Goal: Find contact information: Find contact information

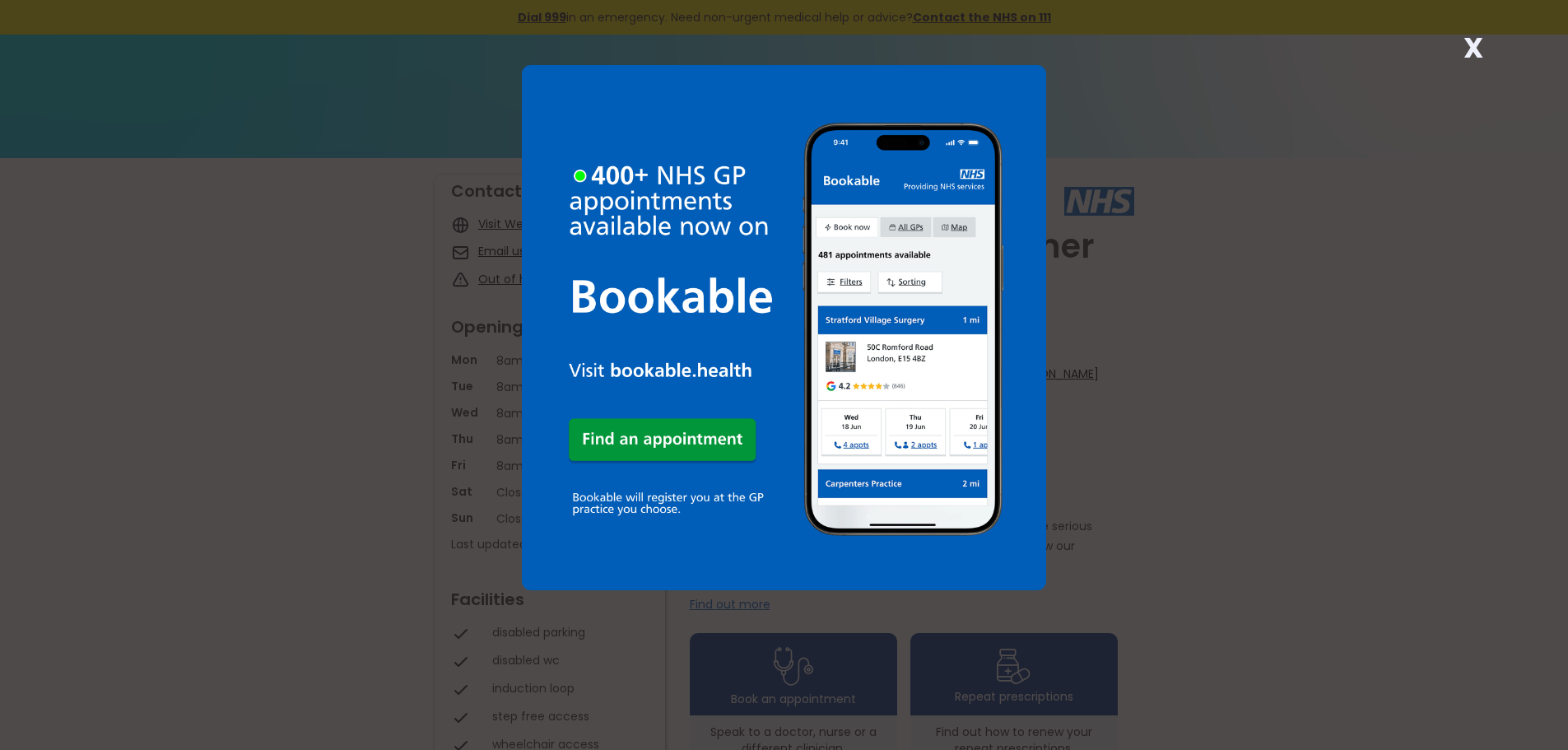
click at [1471, 49] on strong "X" at bounding box center [1472, 47] width 20 height 40
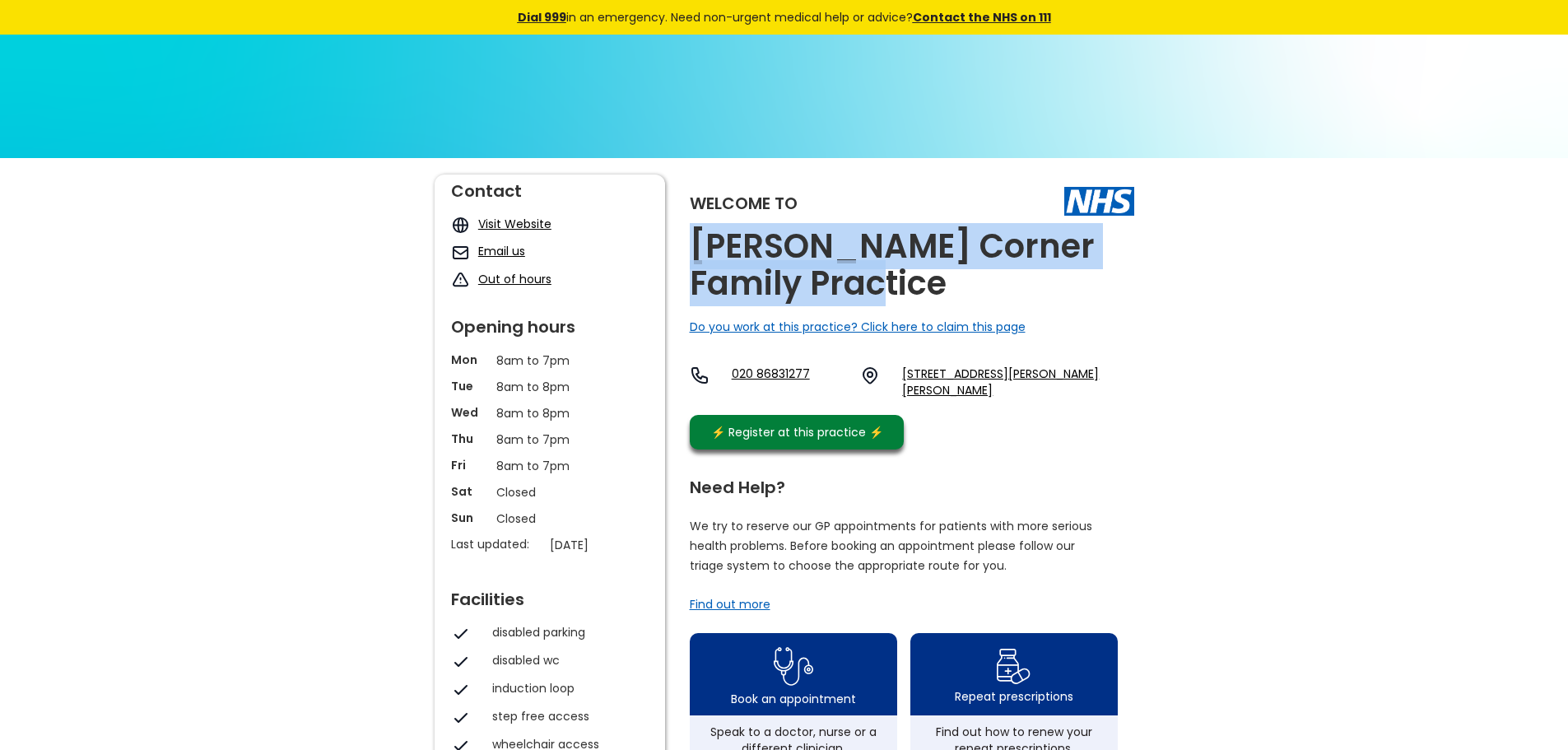
drag, startPoint x: 693, startPoint y: 244, endPoint x: 830, endPoint y: 278, distance: 141.2
click at [830, 278] on h2 "[PERSON_NAME] Corner Family Practice" at bounding box center [911, 265] width 444 height 74
copy h2 "[PERSON_NAME] Corner Family Practice"
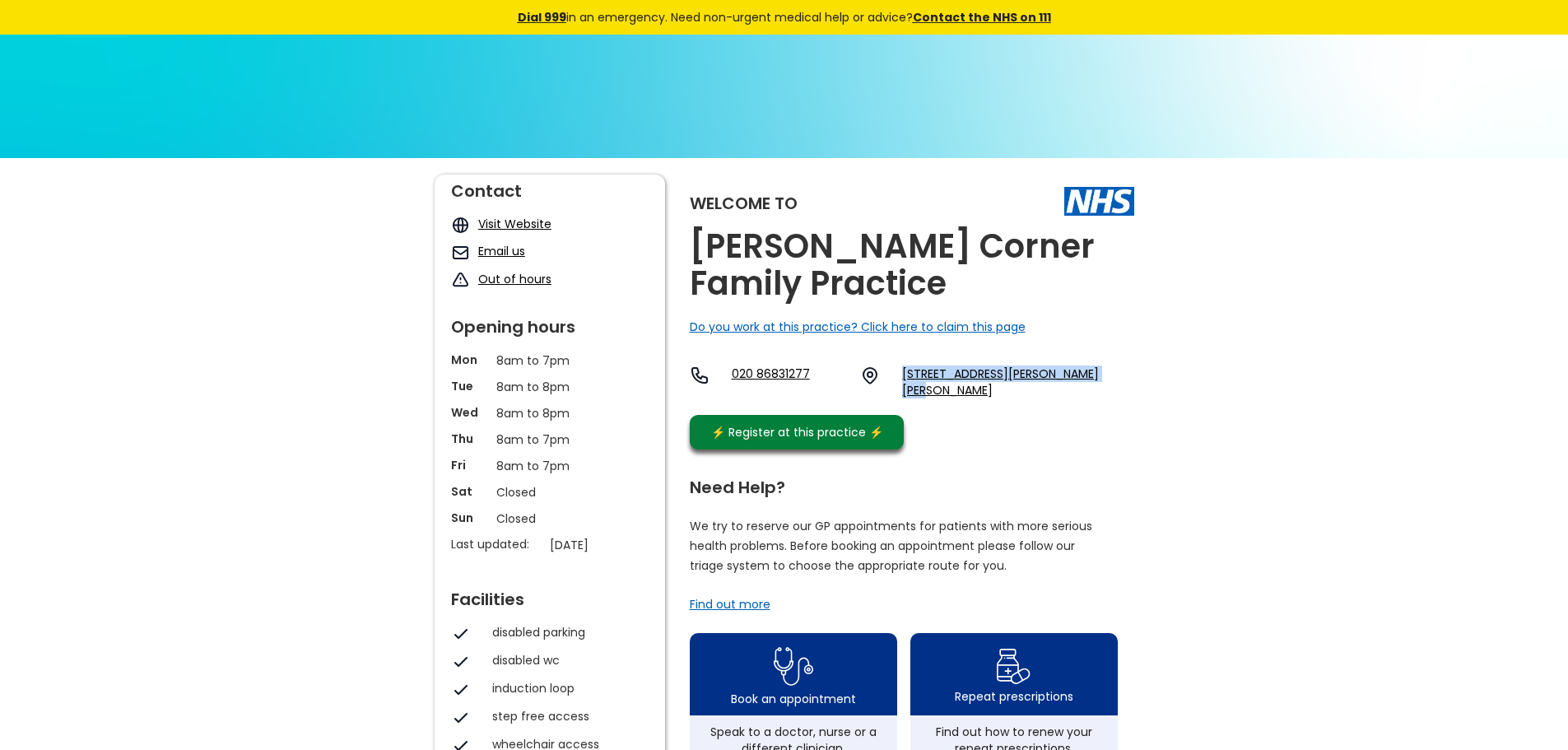
drag, startPoint x: 896, startPoint y: 365, endPoint x: 1102, endPoint y: 367, distance: 206.0
click at [1102, 367] on div "020 86831277 [STREET_ADDRESS][PERSON_NAME][PERSON_NAME]" at bounding box center [911, 381] width 444 height 33
copy link "[STREET_ADDRESS][PERSON_NAME][PERSON_NAME],"
drag, startPoint x: 730, startPoint y: 373, endPoint x: 791, endPoint y: 374, distance: 61.0
click at [806, 372] on div "020 86831277 [STREET_ADDRESS][PERSON_NAME][PERSON_NAME]" at bounding box center [911, 381] width 444 height 33
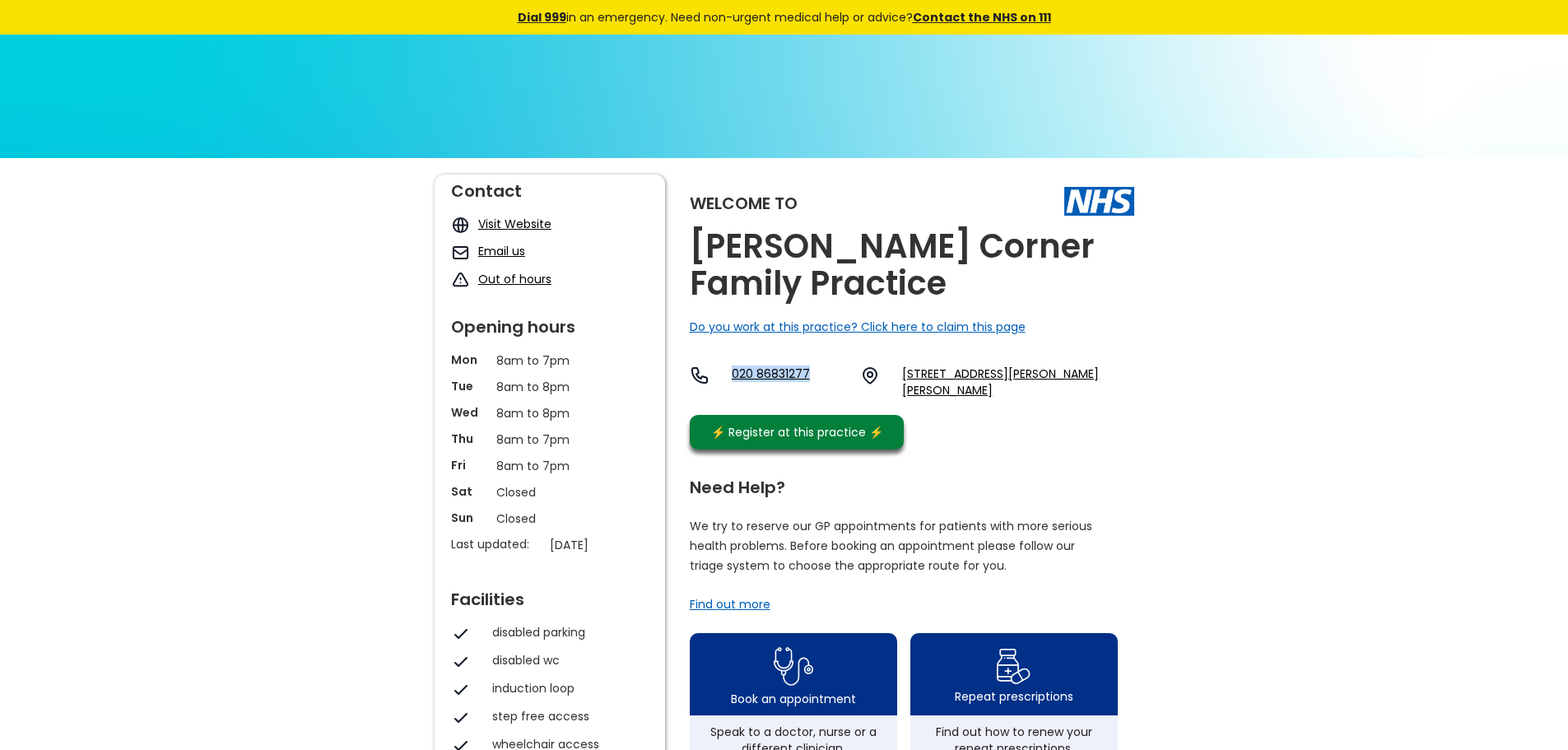
copy link "020 86831277"
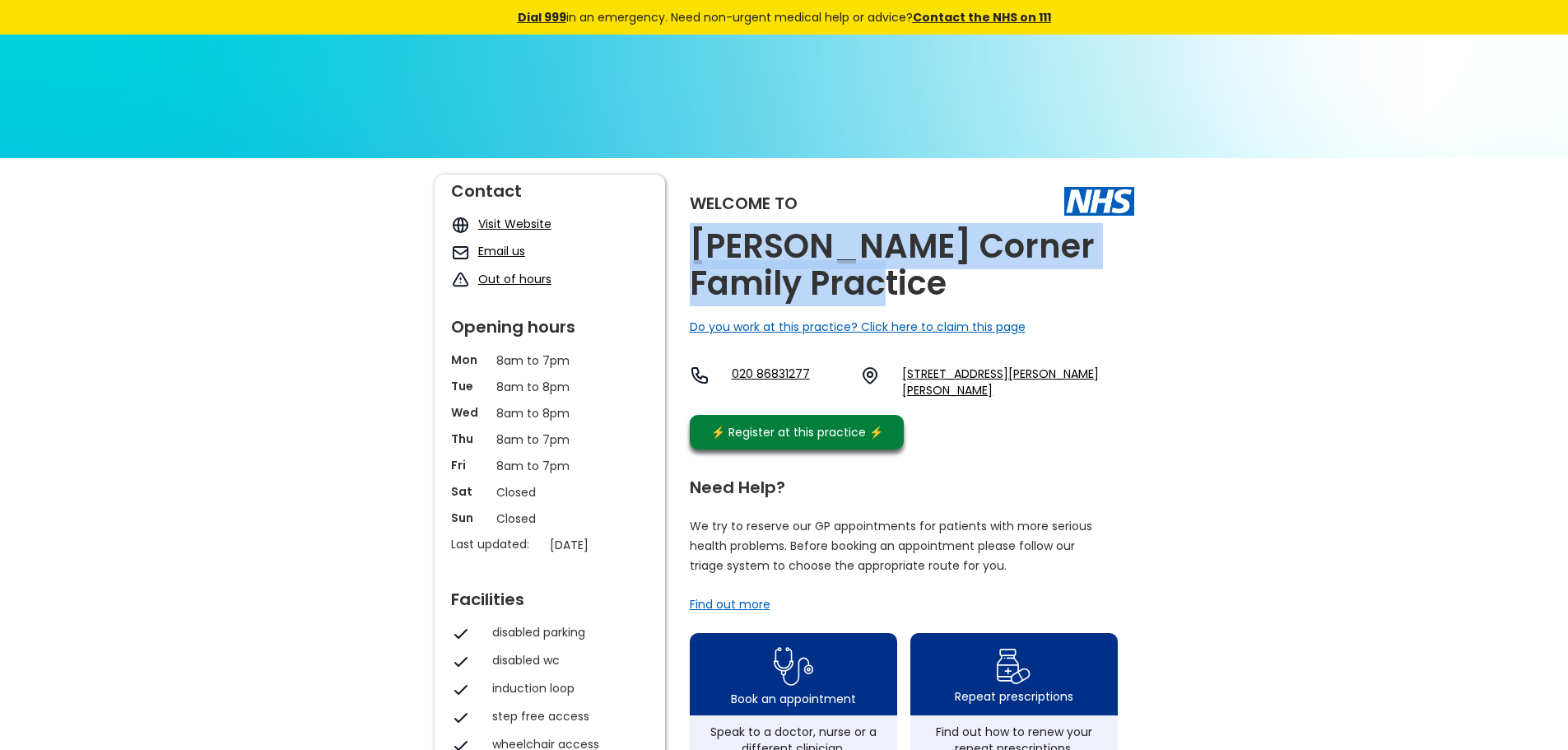
drag, startPoint x: 684, startPoint y: 249, endPoint x: 804, endPoint y: 280, distance: 123.9
copy h2 "[PERSON_NAME] Corner Family Practice"
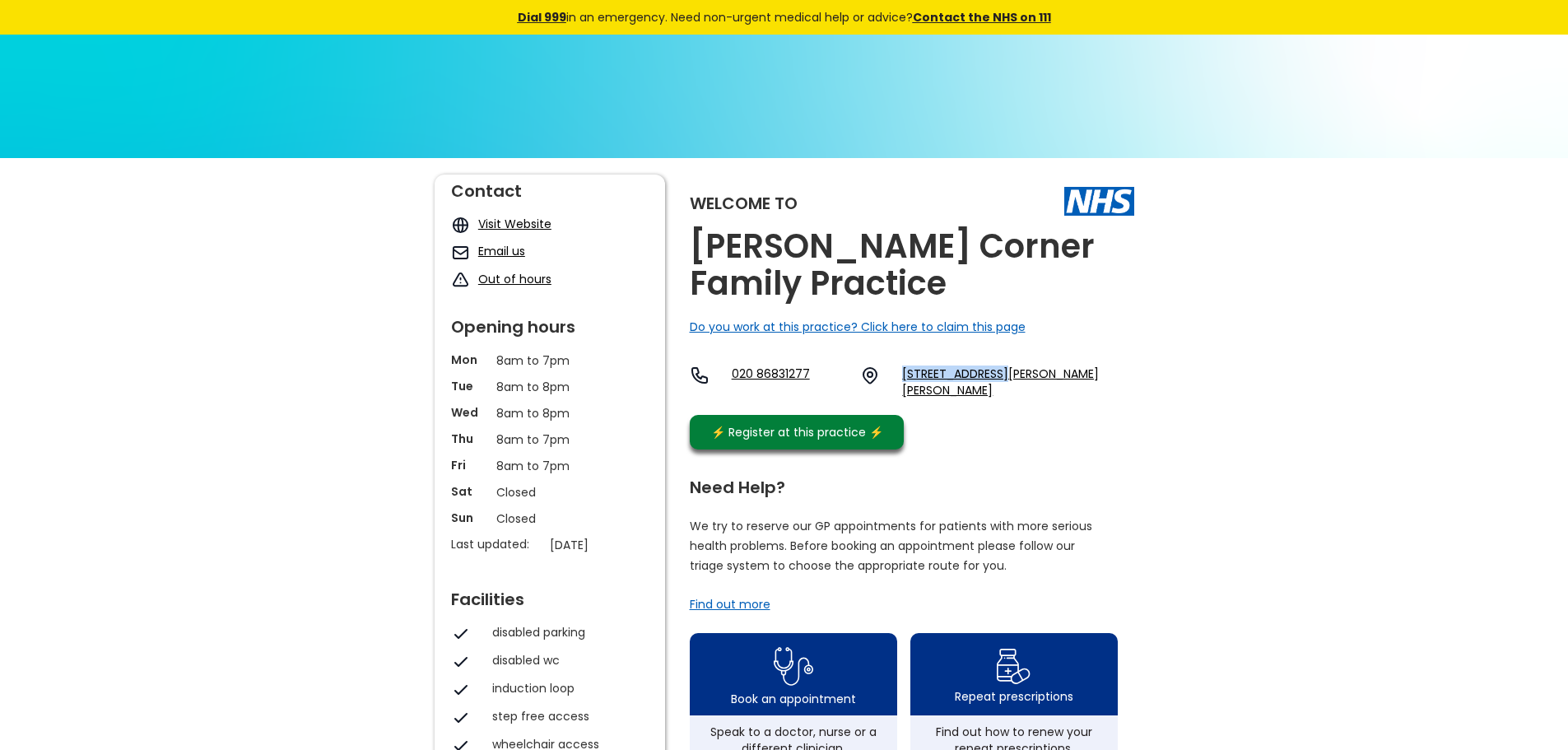
drag, startPoint x: 893, startPoint y: 369, endPoint x: 1002, endPoint y: 368, distance: 109.0
click at [1002, 368] on div "020 86831277 [STREET_ADDRESS][PERSON_NAME][PERSON_NAME]" at bounding box center [911, 381] width 444 height 33
copy link "[STREET_ADDRESS][PERSON_NAME]"
drag, startPoint x: 1214, startPoint y: 327, endPoint x: 1090, endPoint y: 364, distance: 129.4
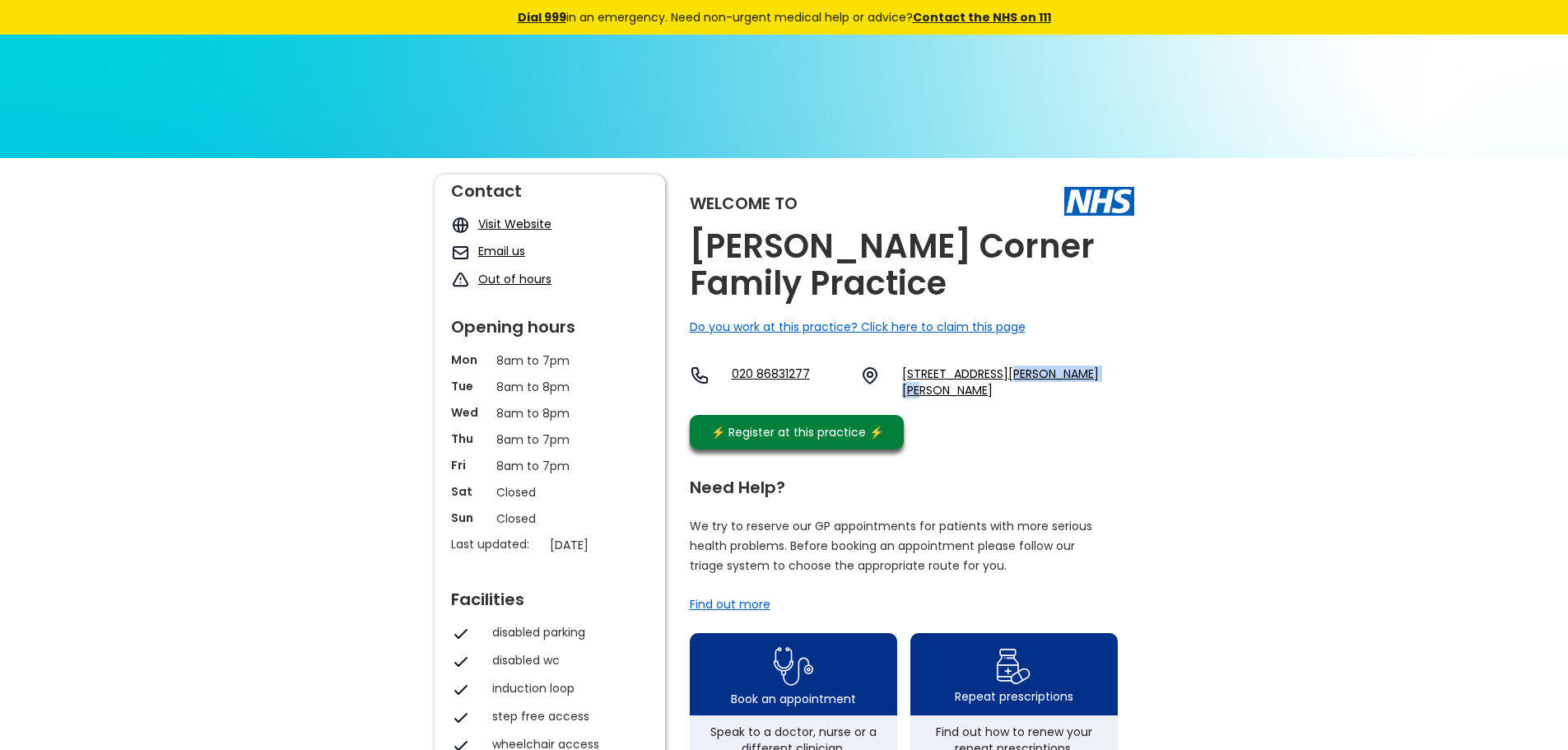
drag, startPoint x: 1005, startPoint y: 363, endPoint x: 1095, endPoint y: 368, distance: 90.1
click at [1095, 368] on div "Welcome to [PERSON_NAME] Corner Family Practice Do you work at this practice? C…" at bounding box center [911, 316] width 444 height 283
copy link "[PERSON_NAME]"
drag, startPoint x: 718, startPoint y: 369, endPoint x: 798, endPoint y: 372, distance: 80.1
click at [809, 372] on div "020 86831277 [STREET_ADDRESS][PERSON_NAME][PERSON_NAME]" at bounding box center [911, 381] width 444 height 33
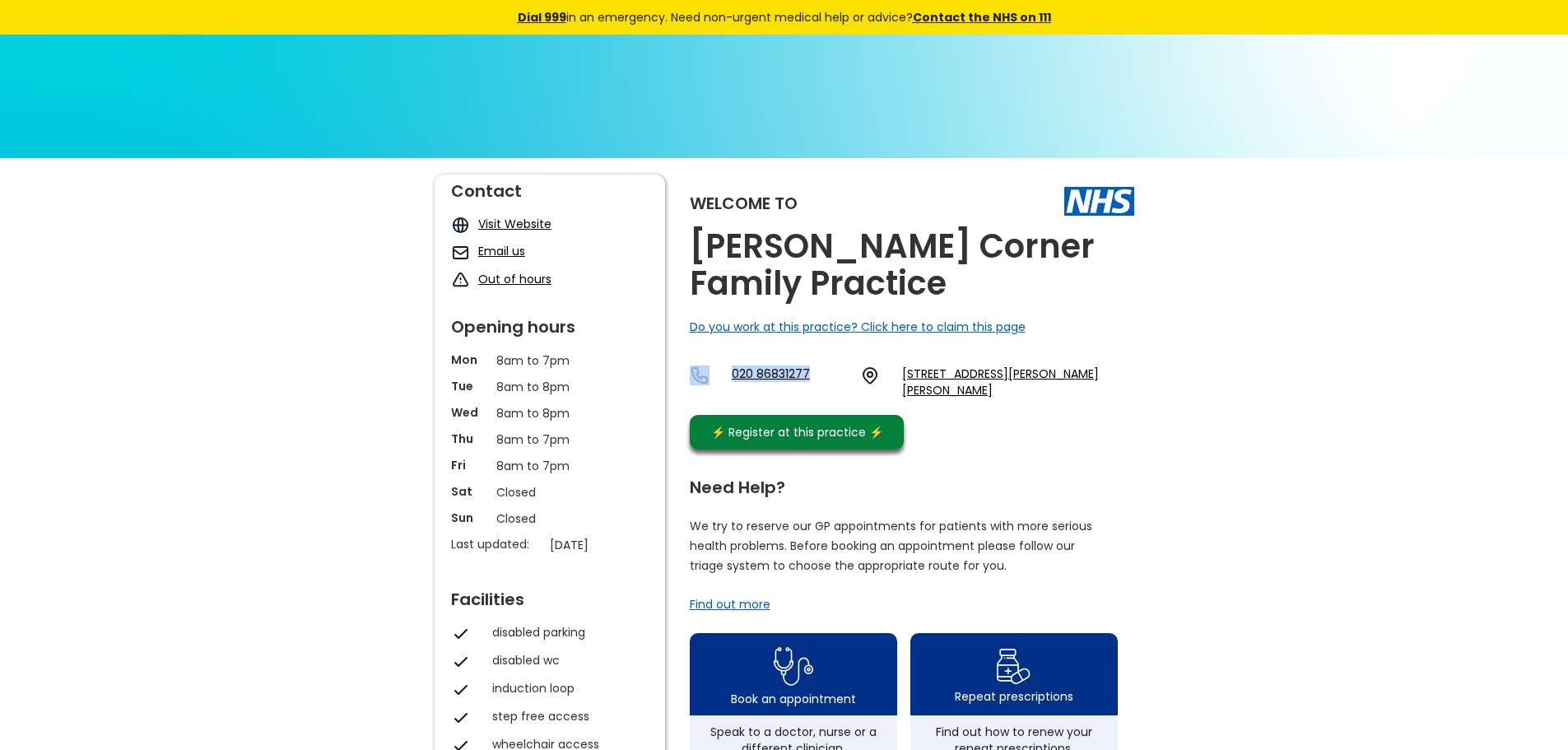
copy div "020 86831277"
